Goal: Task Accomplishment & Management: Use online tool/utility

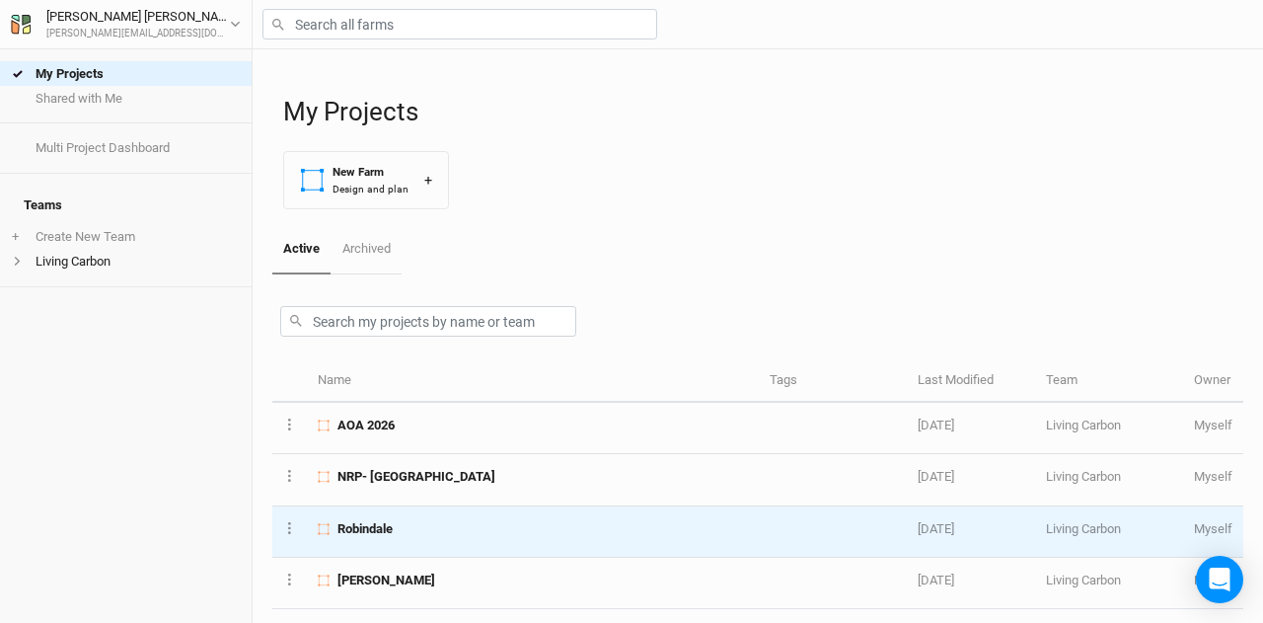
click at [393, 524] on span "Robindale" at bounding box center [365, 529] width 55 height 18
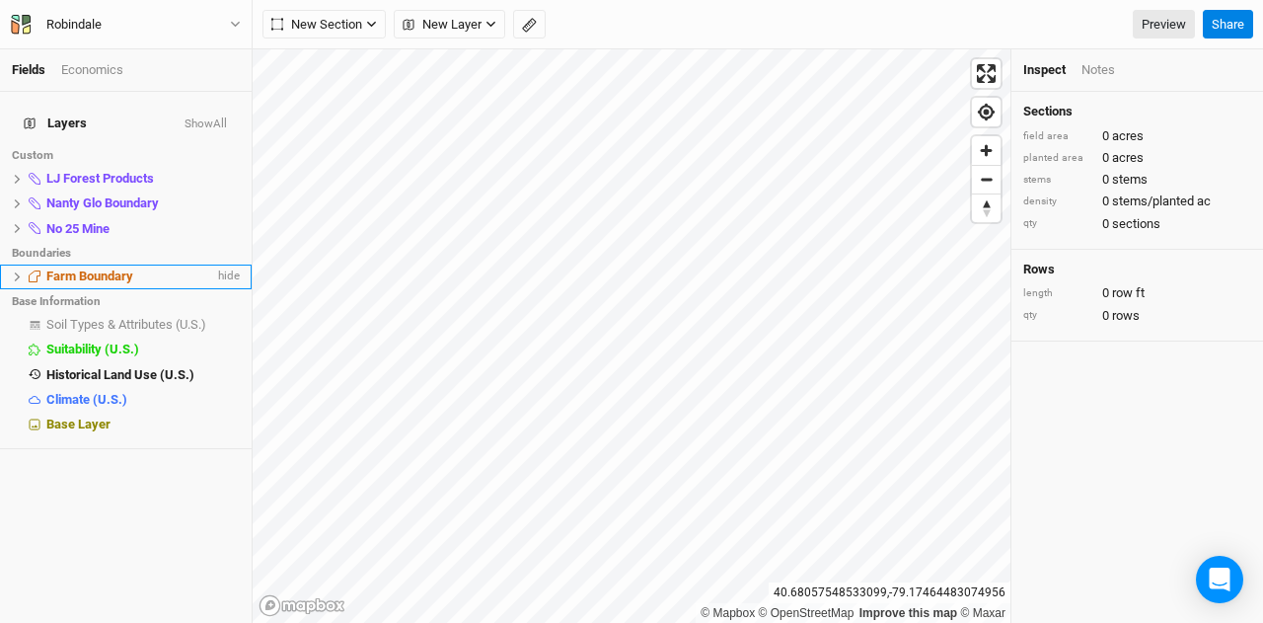
click at [12, 271] on button at bounding box center [17, 276] width 11 height 11
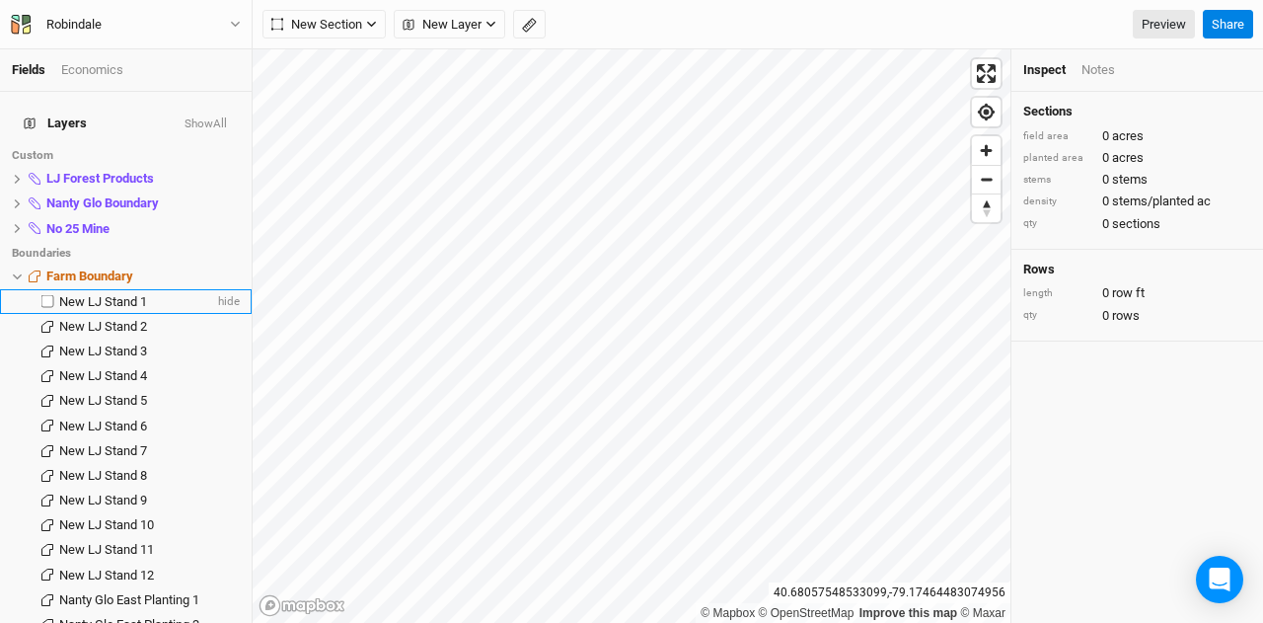
click at [107, 294] on span "New LJ Stand 1" at bounding box center [103, 301] width 88 height 15
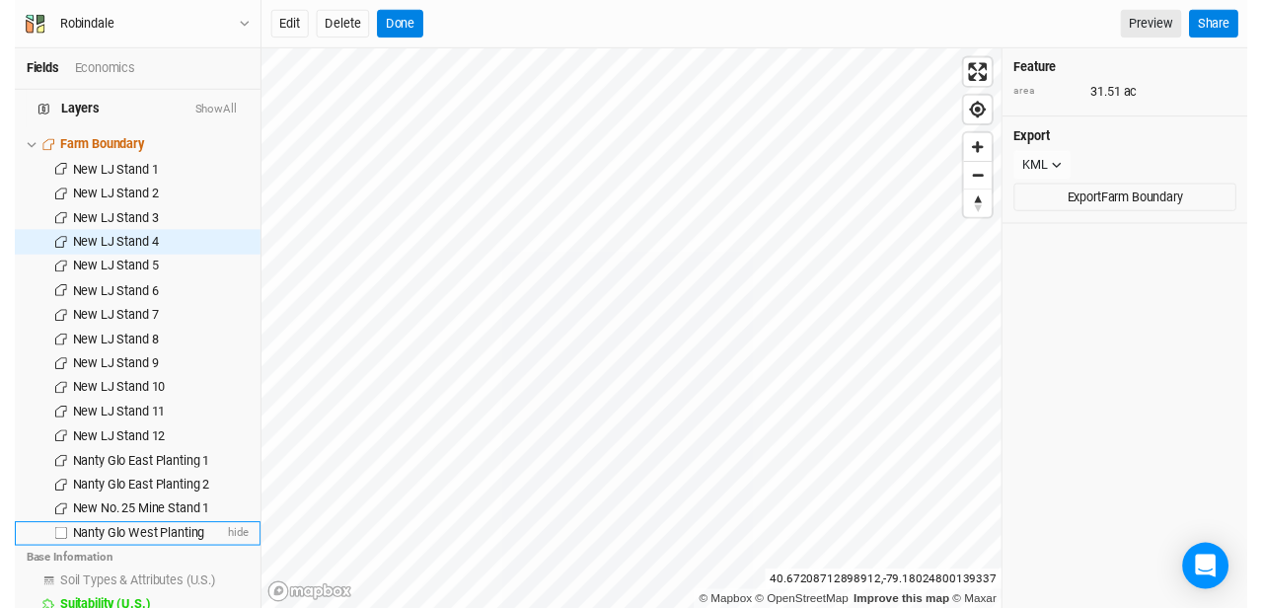
scroll to position [210, 0]
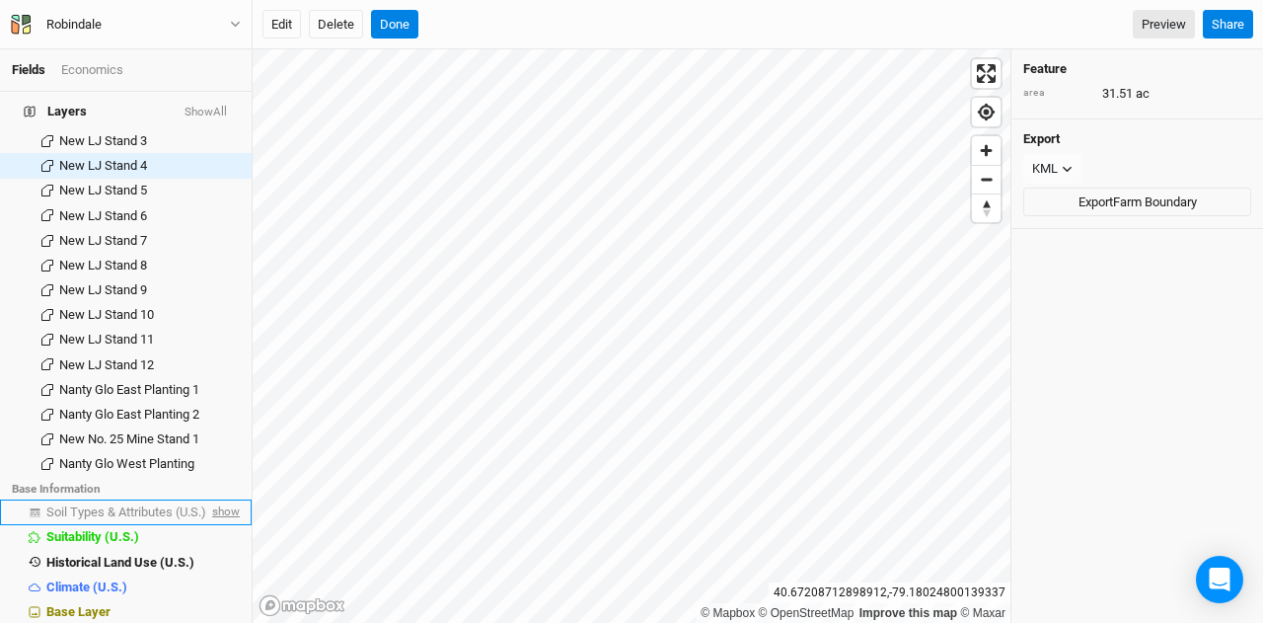
click at [215, 500] on span "show" at bounding box center [224, 512] width 32 height 25
click at [128, 504] on span "Soil Types & Attributes (U.S.)" at bounding box center [129, 511] width 167 height 15
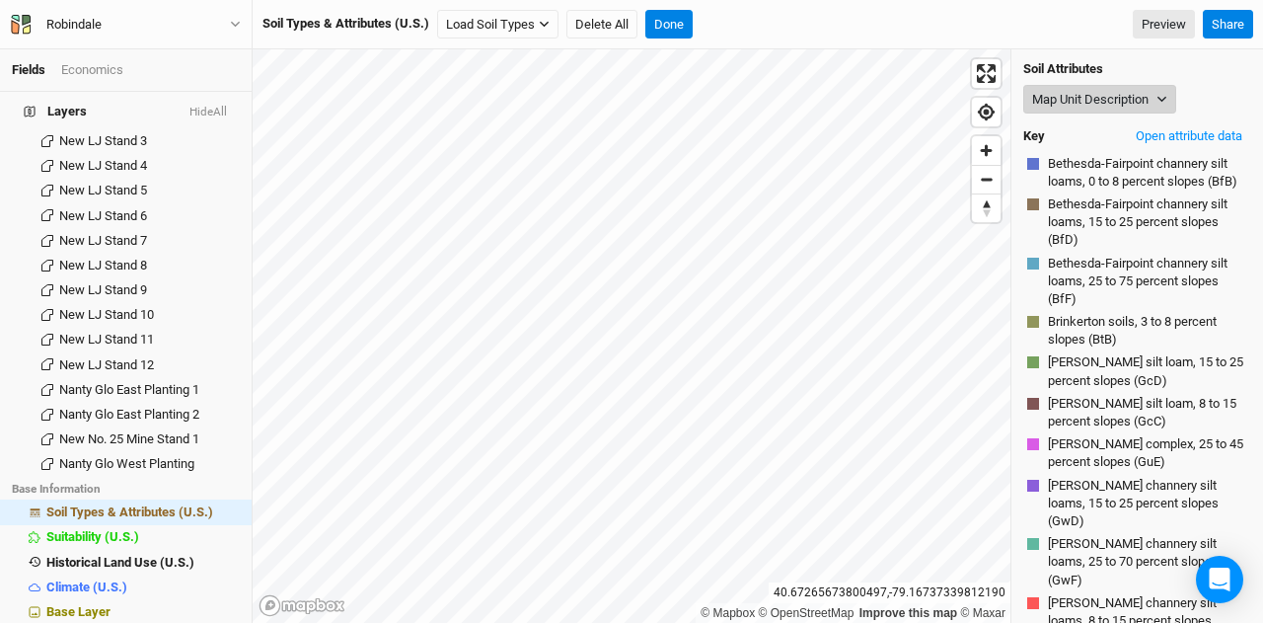
click at [1125, 104] on button "Map Unit Description" at bounding box center [1099, 100] width 153 height 30
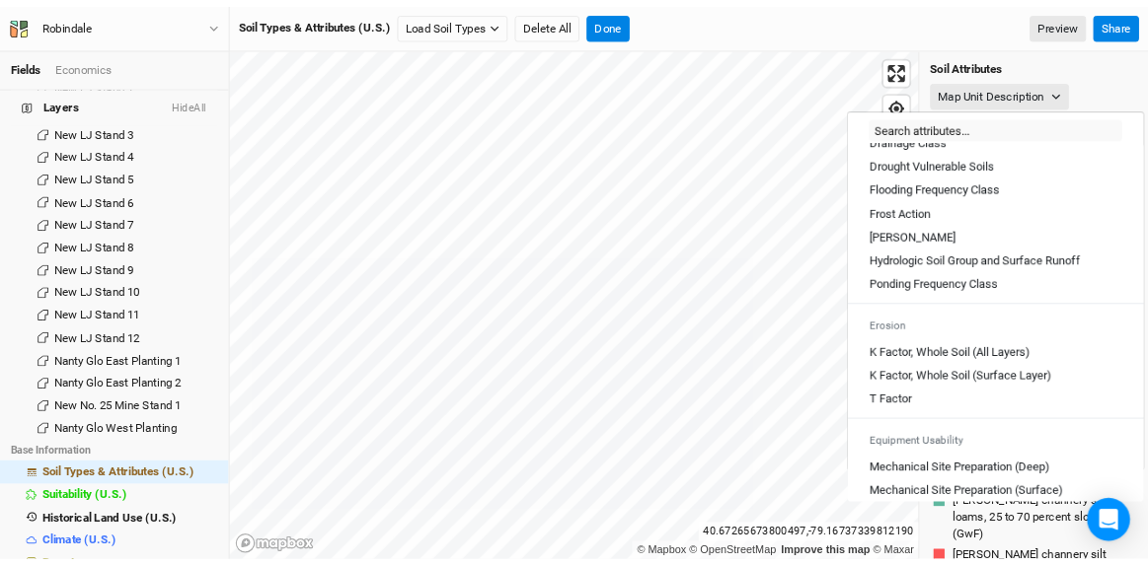
scroll to position [888, 0]
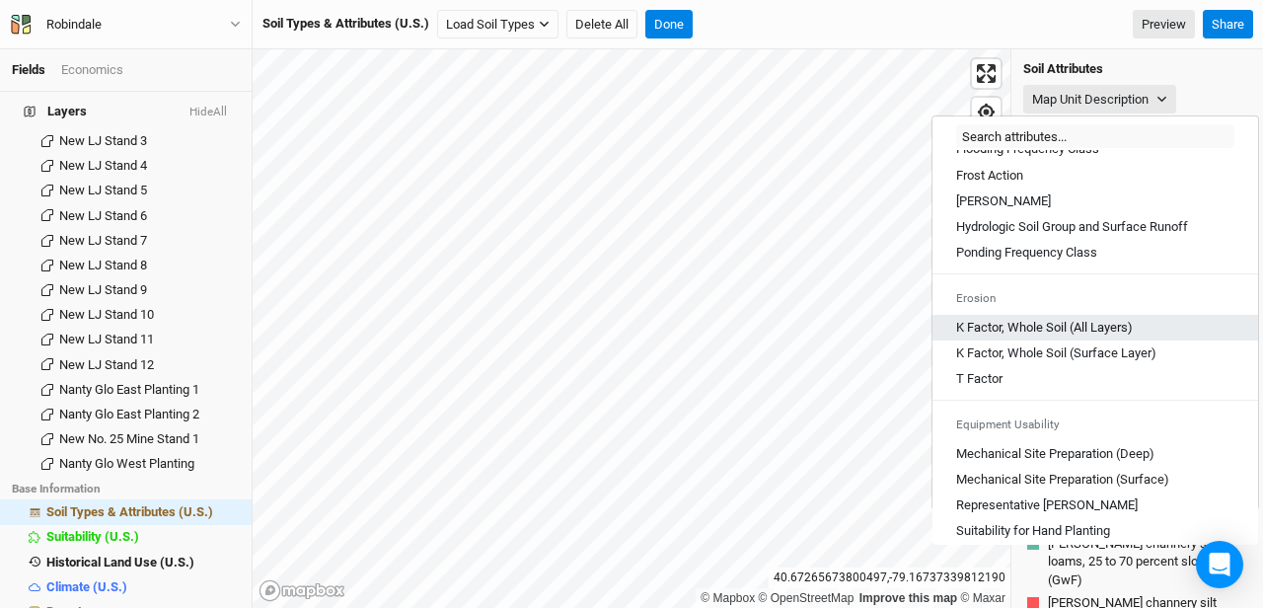
click at [1017, 337] on Layers\) "K Factor, Whole Soil (All Layers)" at bounding box center [1044, 328] width 177 height 18
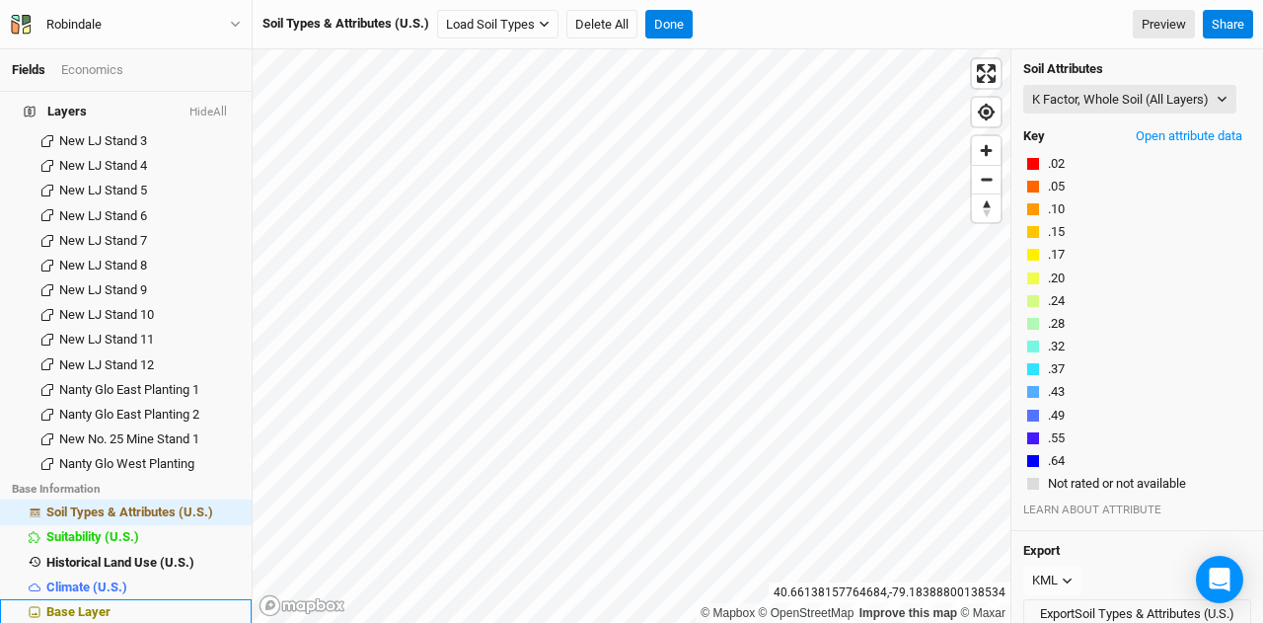
click at [79, 604] on span "Base Layer" at bounding box center [78, 611] width 64 height 15
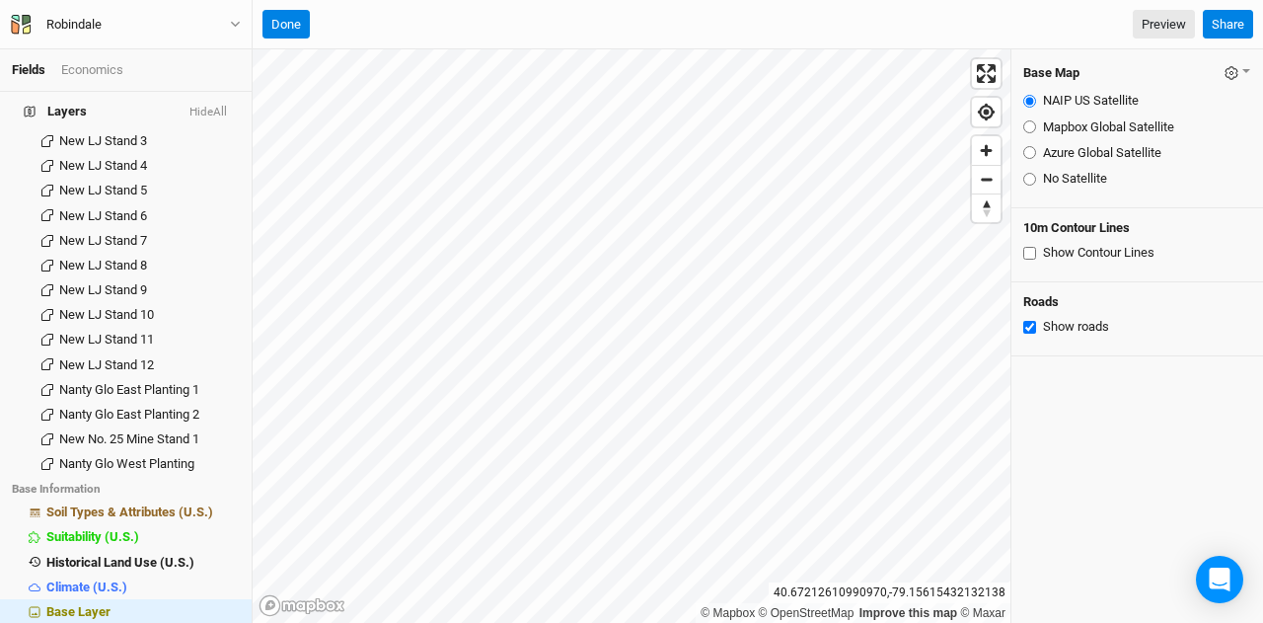
click at [1028, 151] on input "Azure Global Satellite" at bounding box center [1029, 152] width 13 height 13
radio input "true"
click at [279, 23] on button "Done" at bounding box center [286, 25] width 47 height 30
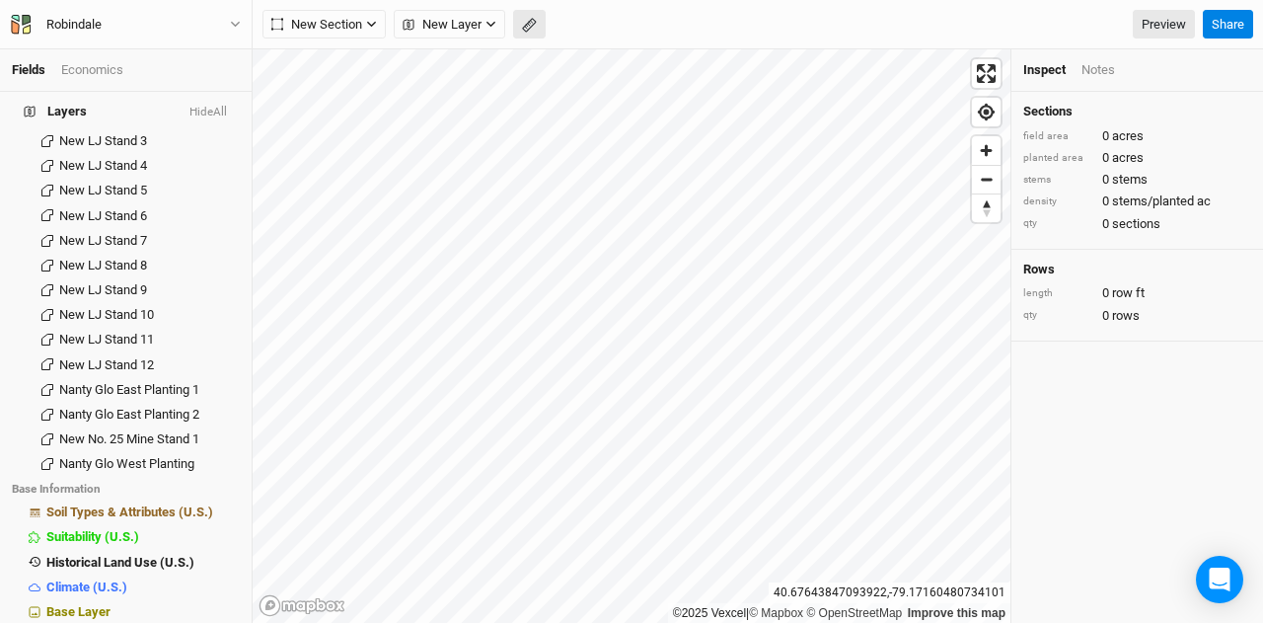
click at [521, 17] on button "button" at bounding box center [529, 25] width 33 height 30
click at [522, 31] on icon "button" at bounding box center [529, 25] width 15 height 15
click at [450, 23] on div "Distance : 0 ft" at bounding box center [437, 24] width 75 height 18
click at [362, 13] on button "Done" at bounding box center [352, 25] width 47 height 30
click at [538, 25] on button "button" at bounding box center [529, 25] width 33 height 30
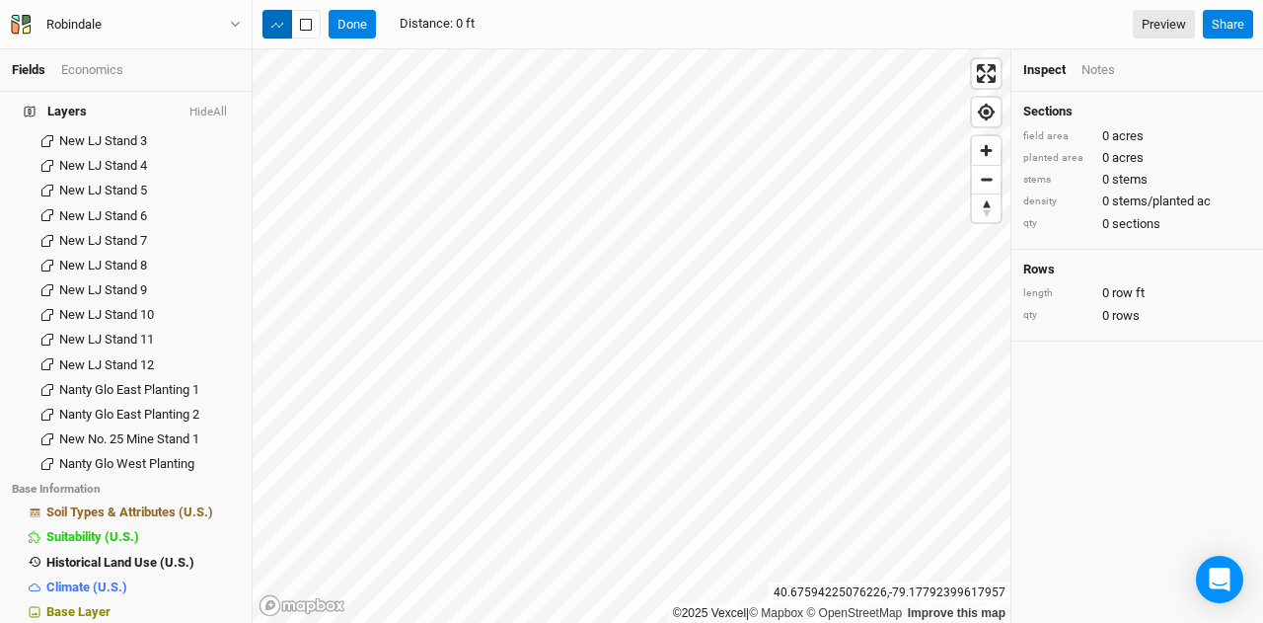
click at [278, 25] on icon "button" at bounding box center [277, 25] width 12 height 12
click at [348, 25] on button "Done" at bounding box center [352, 25] width 47 height 30
click at [979, 104] on div "©2025 Vexcel | © Mapbox © OpenStreetMap Improve this map" at bounding box center [632, 335] width 758 height 573
click at [525, 18] on icon "button" at bounding box center [529, 25] width 15 height 15
click at [349, 15] on button "Done" at bounding box center [352, 25] width 47 height 30
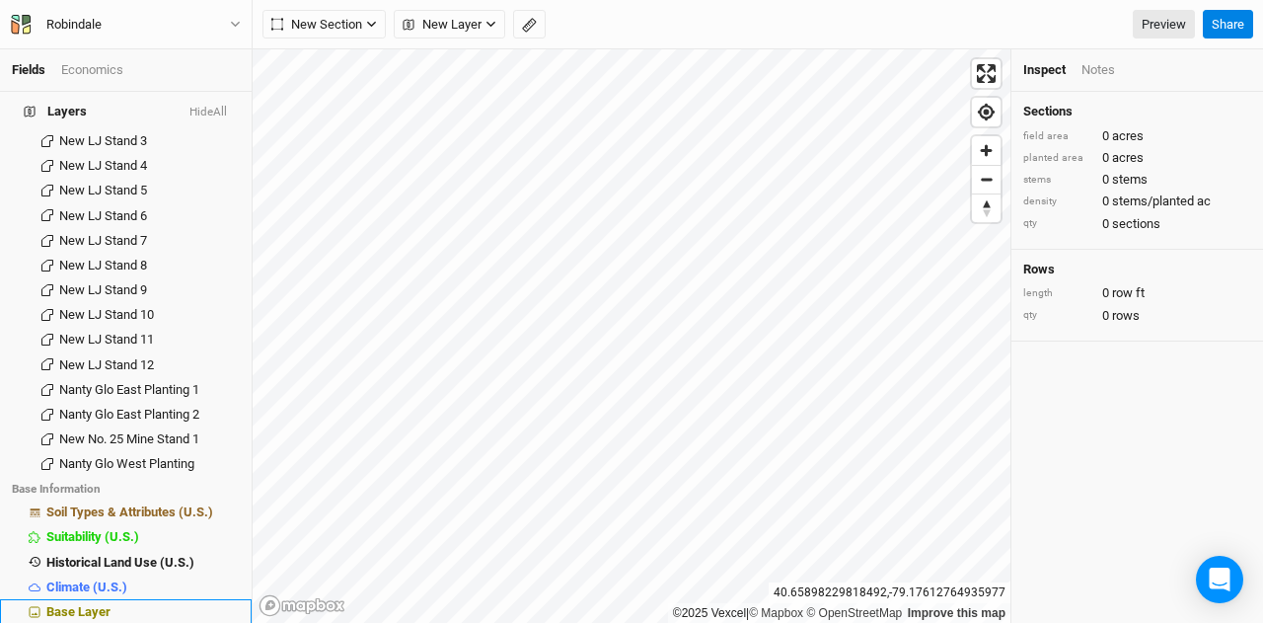
click at [83, 604] on span "Base Layer" at bounding box center [78, 611] width 64 height 15
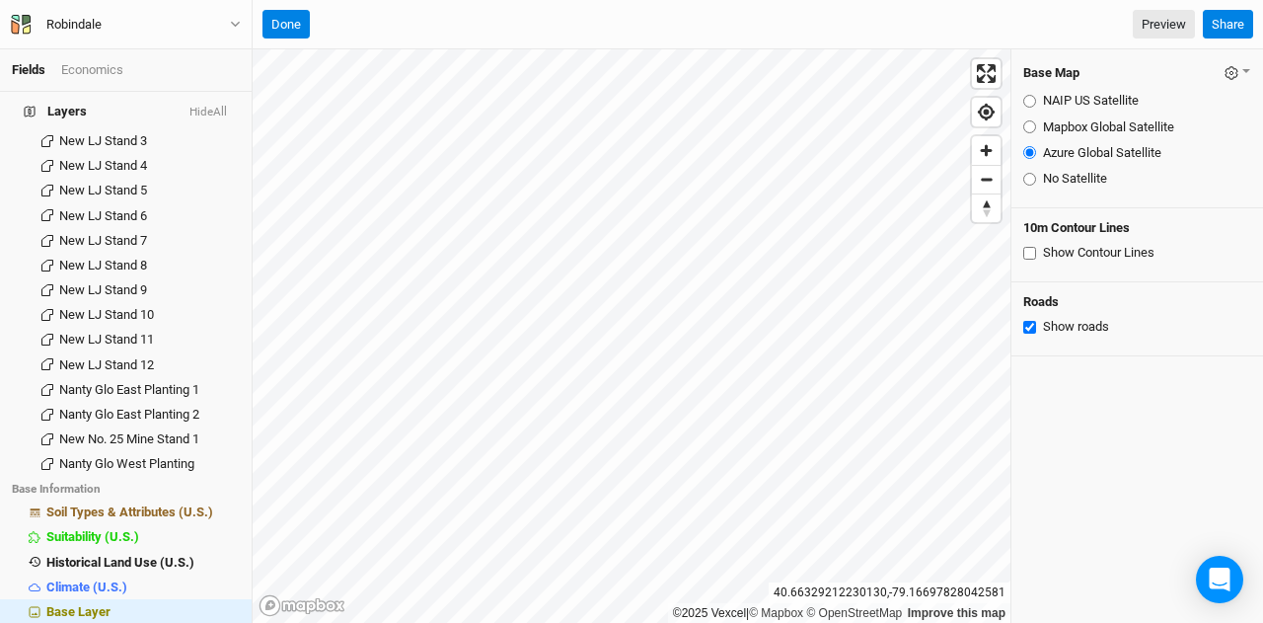
click at [1028, 179] on input "No Satellite" at bounding box center [1029, 179] width 13 height 13
radio input "true"
click at [1030, 184] on input "No Satellite" at bounding box center [1029, 179] width 13 height 13
click at [1028, 152] on input "Azure Global Satellite" at bounding box center [1029, 152] width 13 height 13
radio input "true"
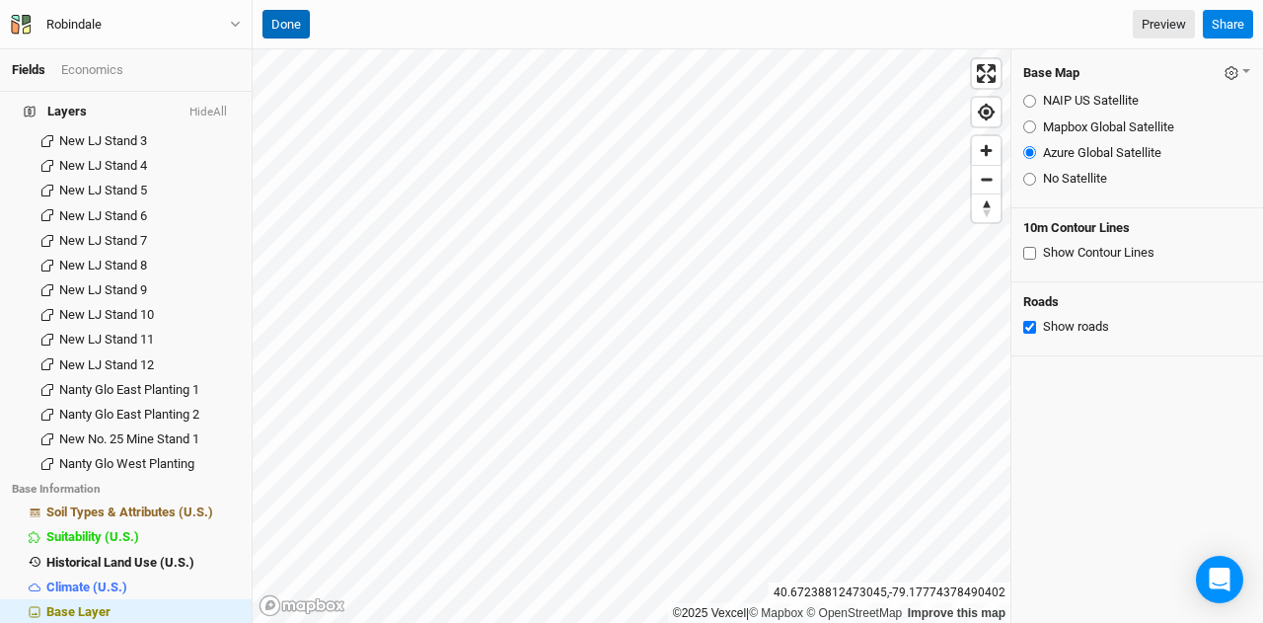
click at [290, 14] on button "Done" at bounding box center [286, 25] width 47 height 30
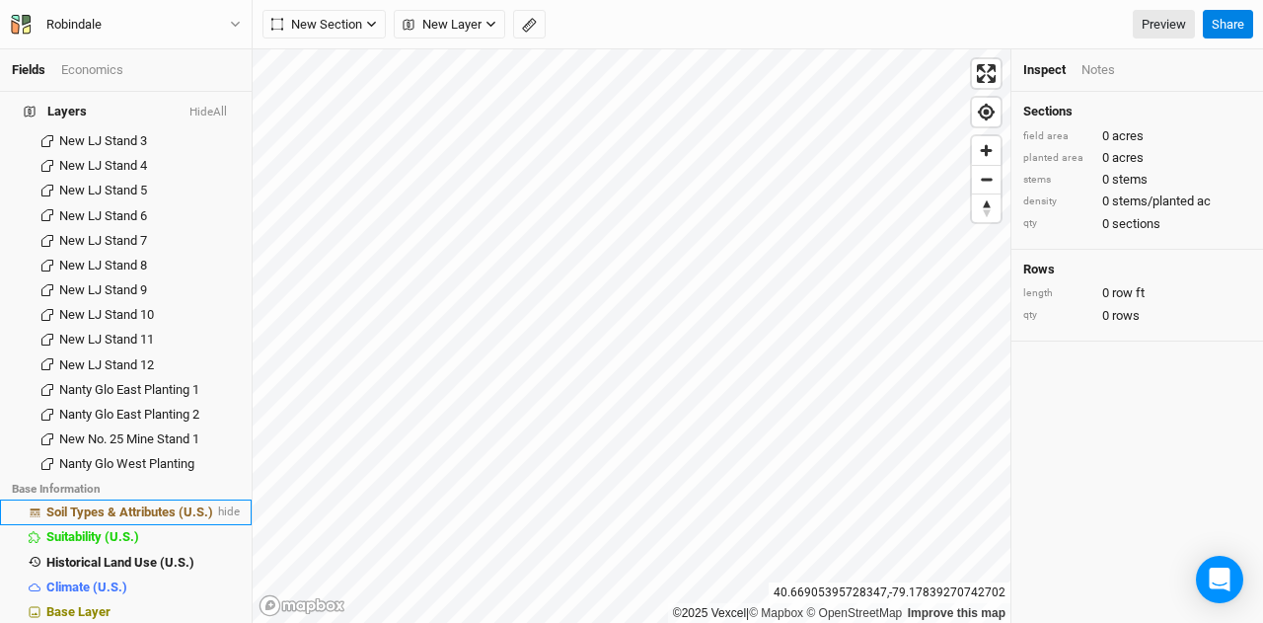
click at [162, 504] on span "Soil Types & Attributes (U.S.)" at bounding box center [129, 511] width 167 height 15
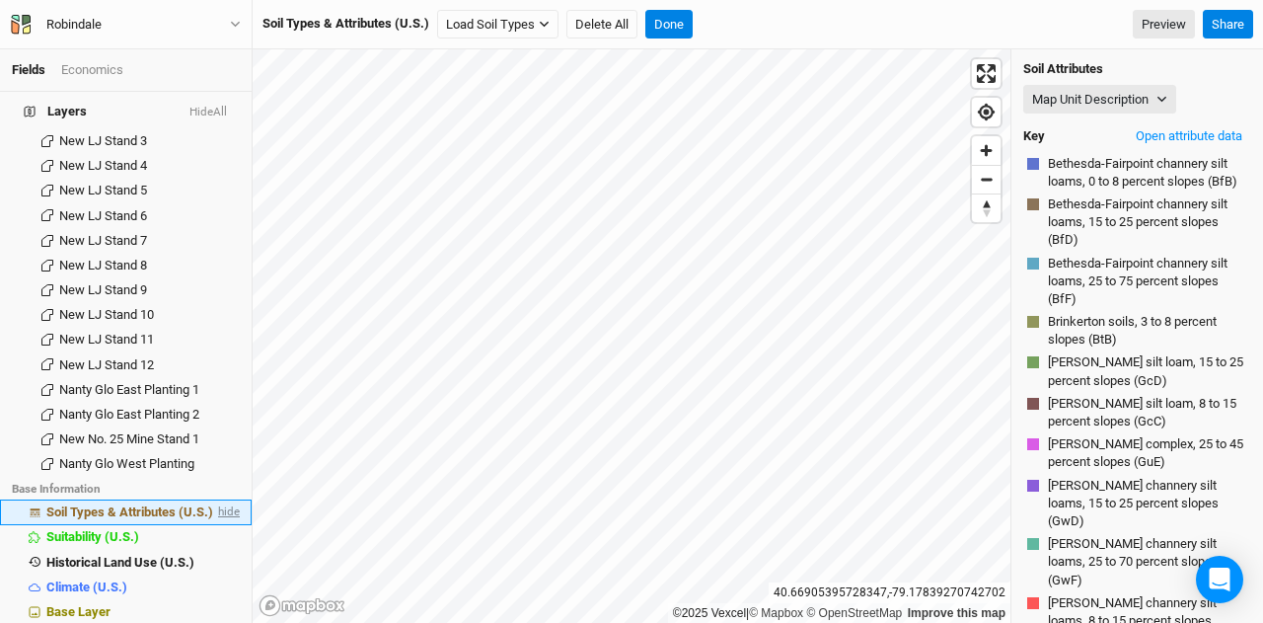
click at [214, 500] on span "hide" at bounding box center [227, 512] width 26 height 25
click at [213, 500] on span "show" at bounding box center [224, 512] width 32 height 25
click at [686, 14] on button "Done" at bounding box center [668, 25] width 47 height 30
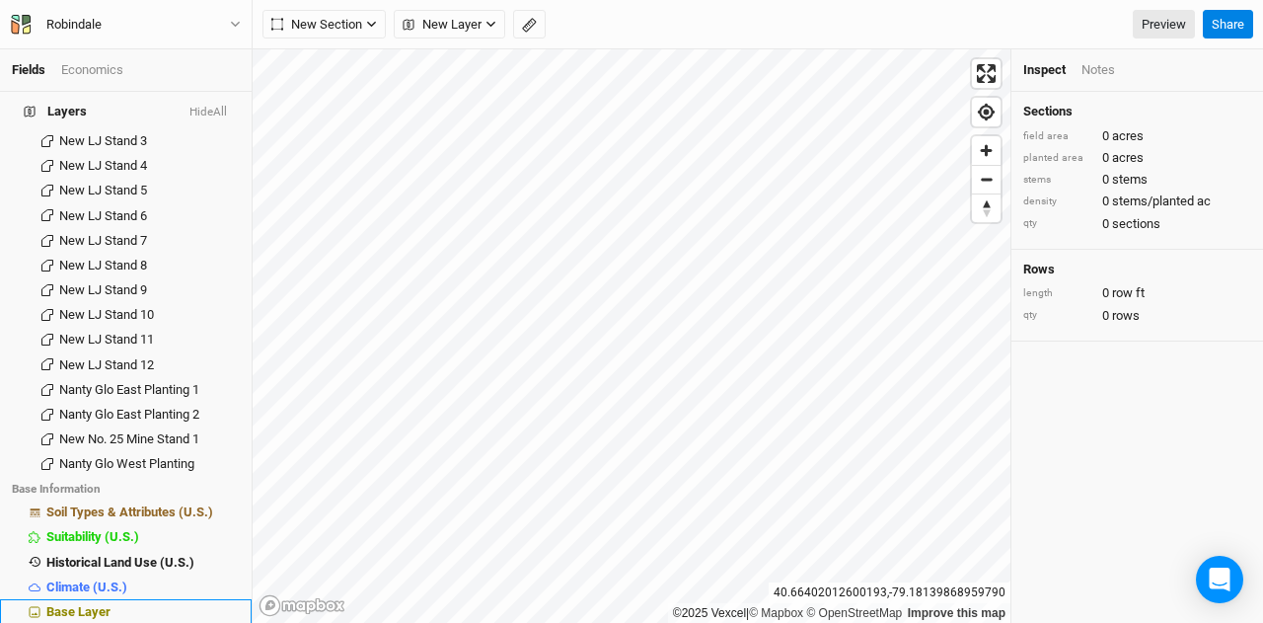
click at [74, 604] on span "Base Layer" at bounding box center [78, 611] width 64 height 15
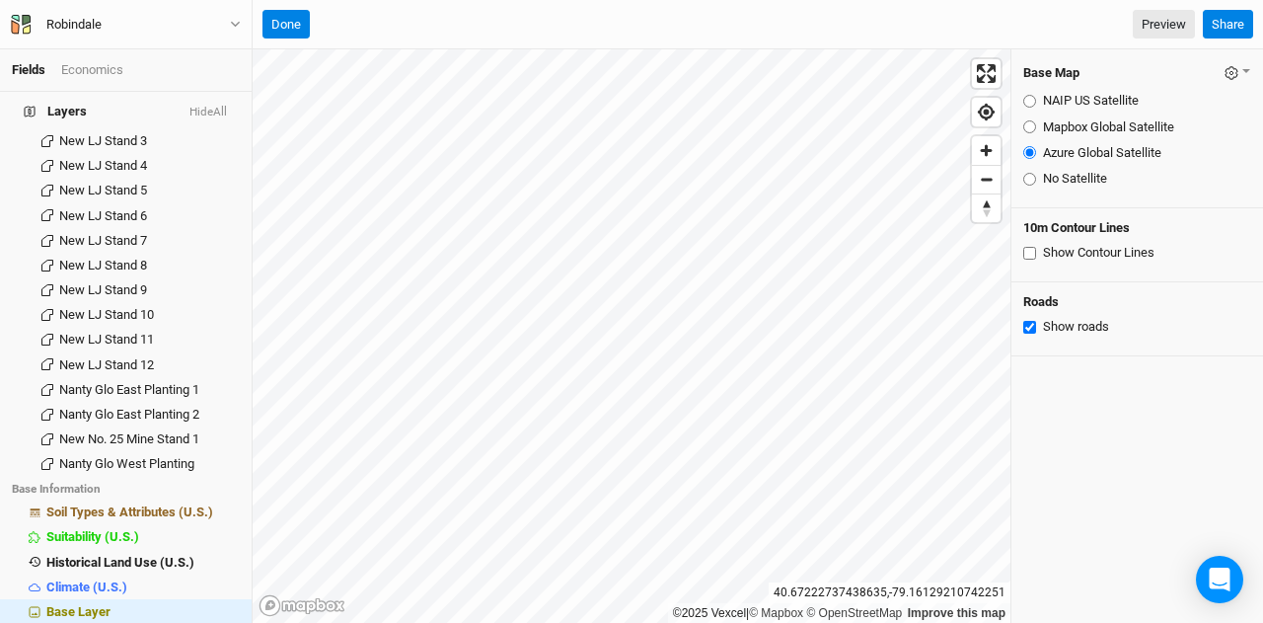
click at [1030, 252] on input "Show Contour Lines" at bounding box center [1029, 253] width 13 height 13
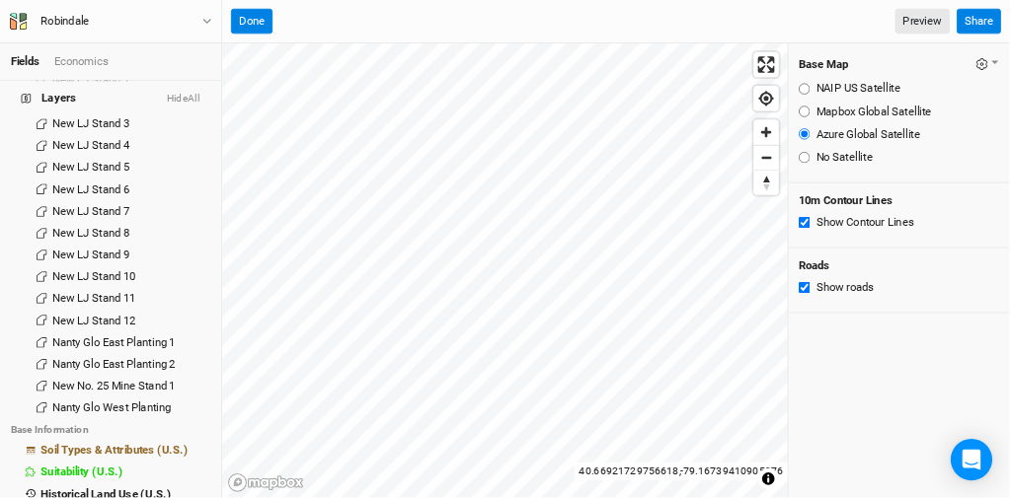
scroll to position [210, 0]
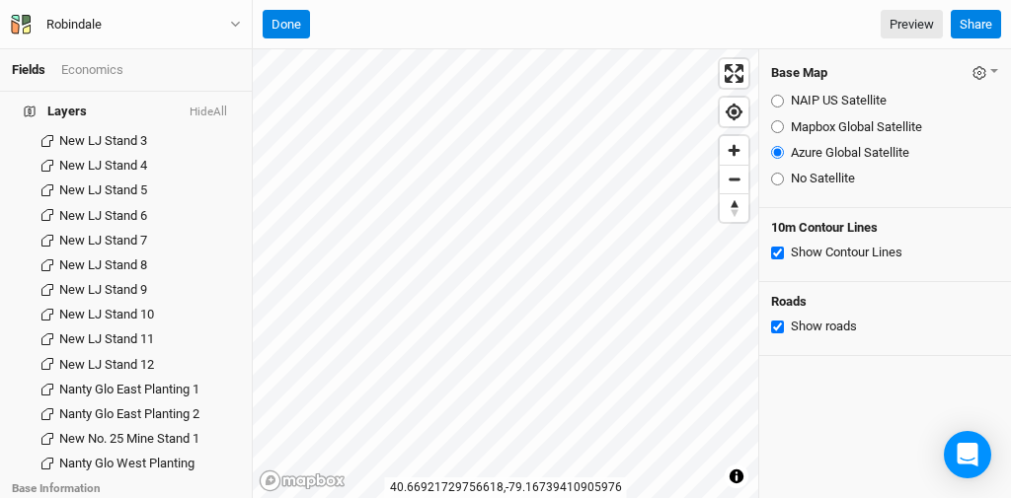
drag, startPoint x: 1236, startPoint y: 3, endPoint x: 630, endPoint y: 14, distance: 606.1
click at [630, 14] on div "Done Preview" at bounding box center [603, 25] width 680 height 30
click at [778, 253] on input "Show Contour Lines" at bounding box center [777, 253] width 13 height 13
checkbox input "false"
